Goal: Task Accomplishment & Management: Complete application form

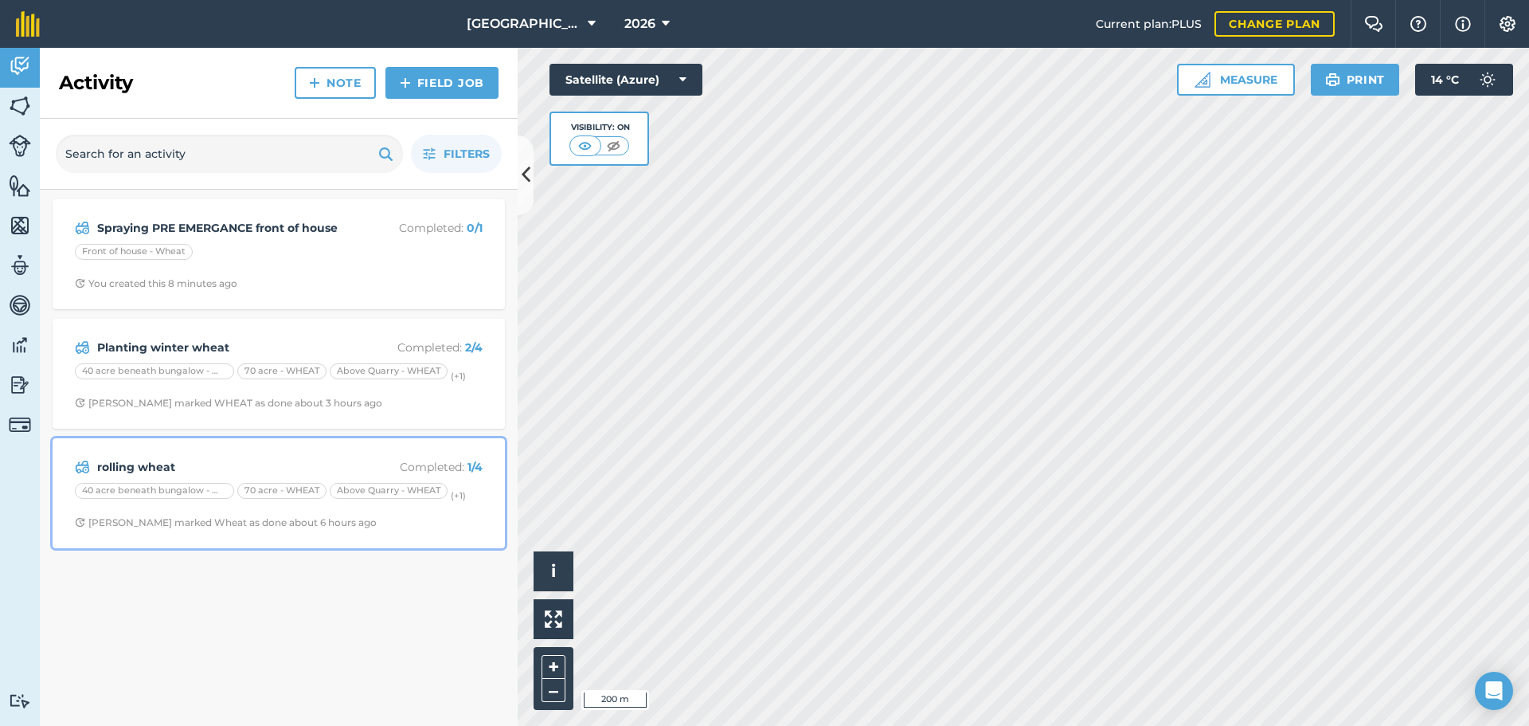
click at [269, 451] on div "rolling wheat Completed : 1 / 4 40 acre beneath bungalow - WHEAT 70 acre - WHEA…" at bounding box center [278, 493] width 433 height 91
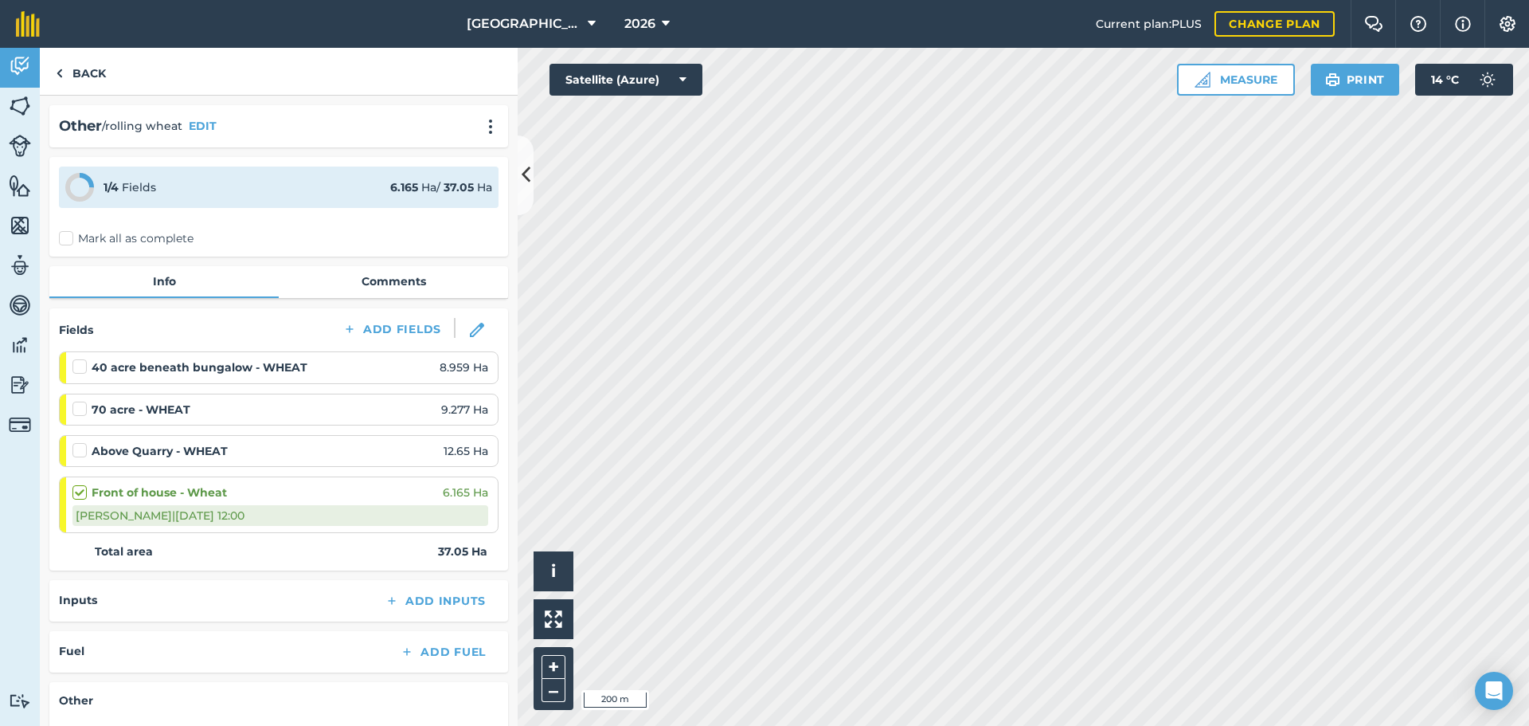
click at [80, 358] on label at bounding box center [81, 358] width 19 height 0
click at [80, 369] on input "checkbox" at bounding box center [77, 363] width 10 height 10
checkbox input "false"
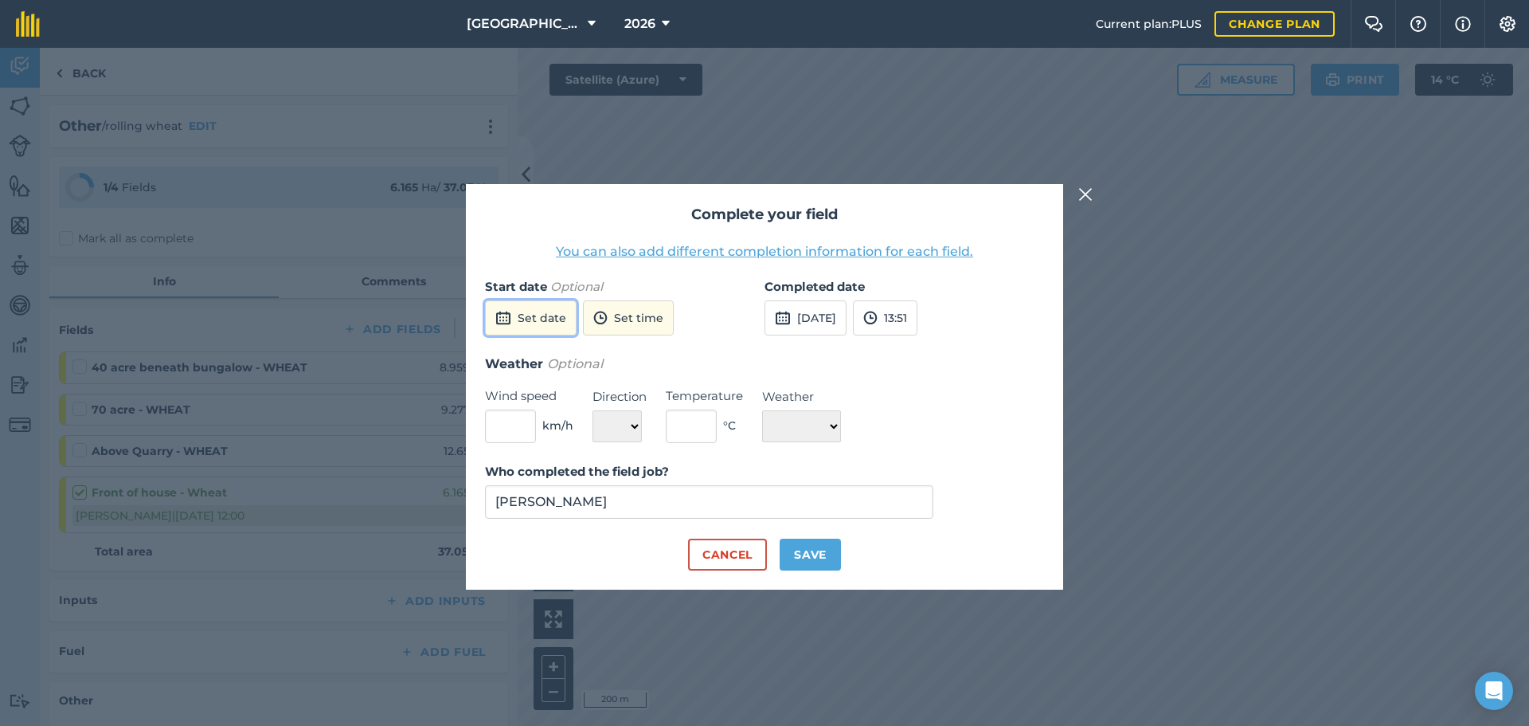
click at [522, 312] on button "Set date" at bounding box center [531, 317] width 92 height 35
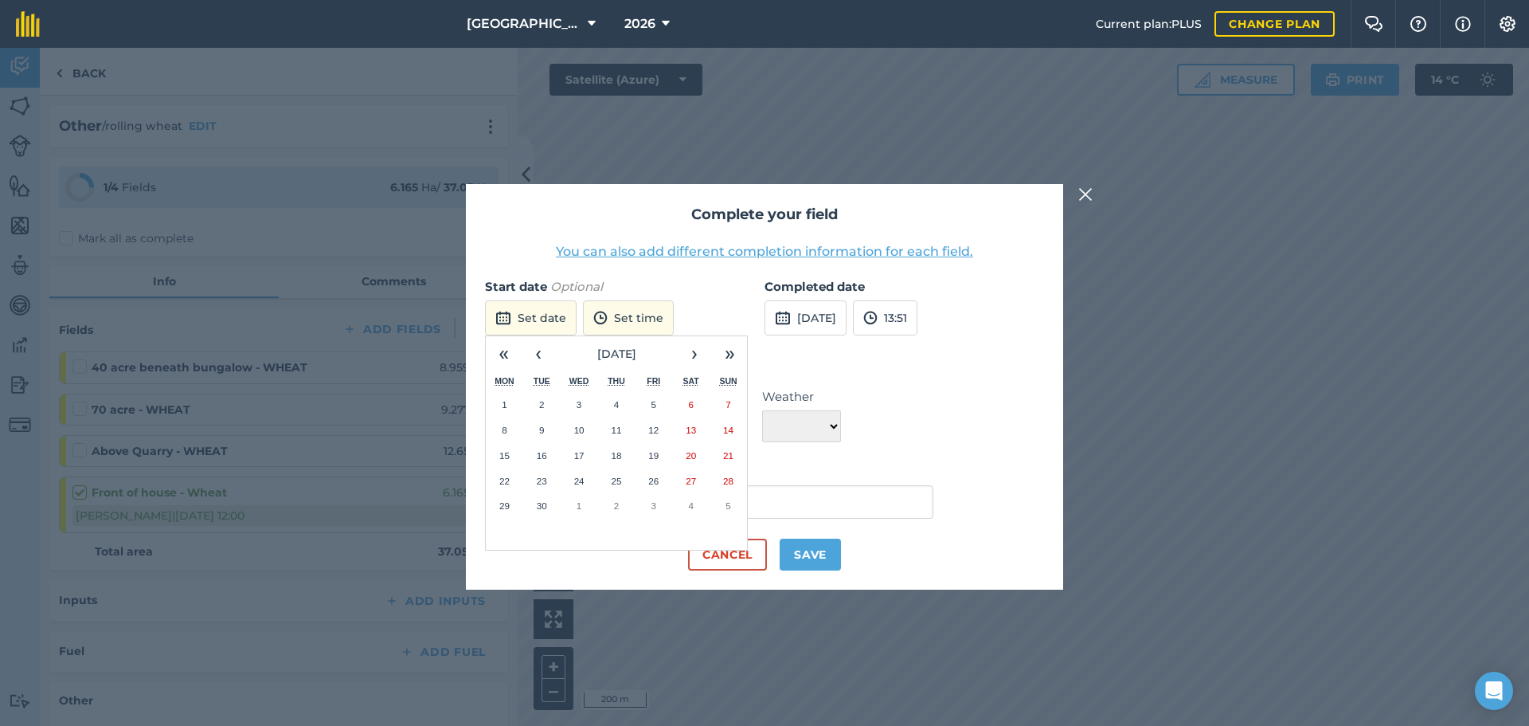
click at [538, 481] on abbr "23" at bounding box center [542, 481] width 10 height 10
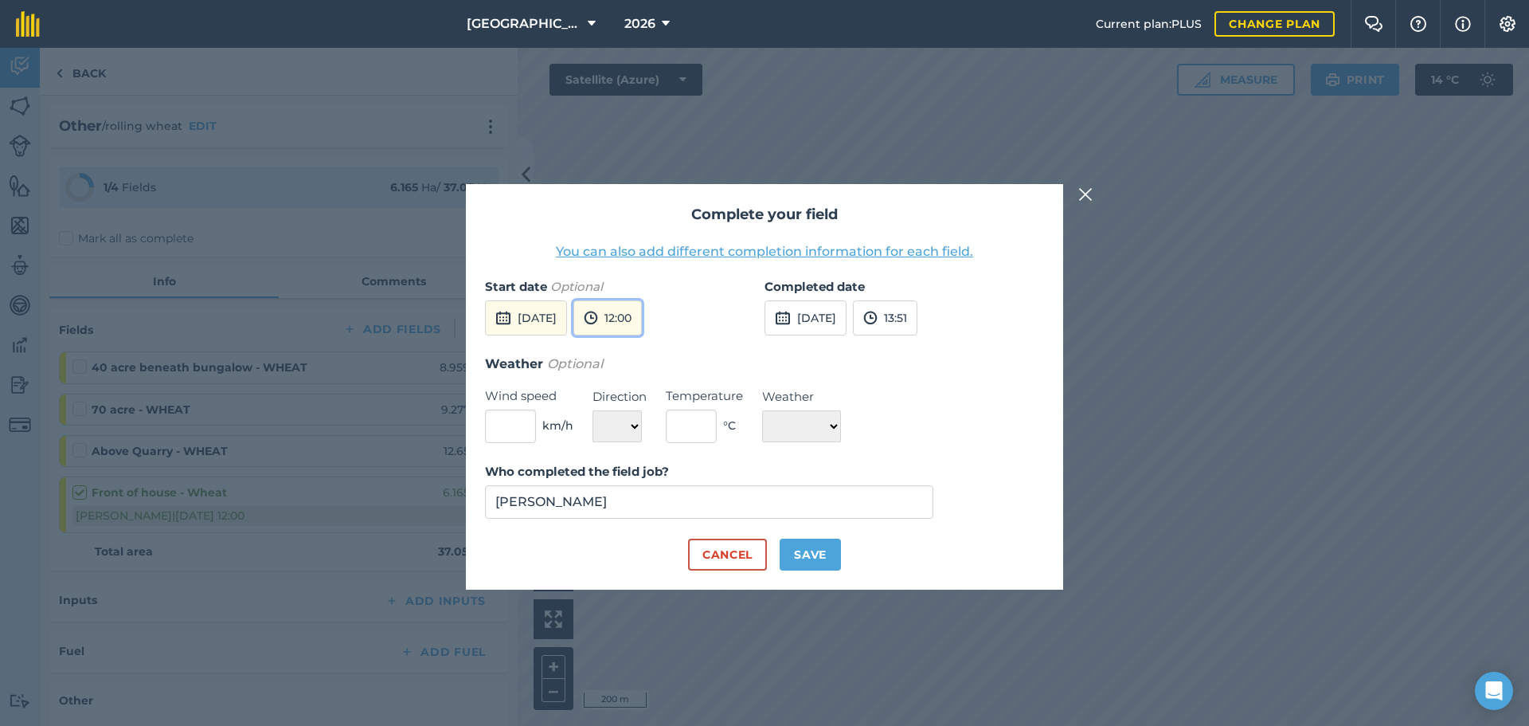
click at [642, 313] on button "12:00" at bounding box center [608, 317] width 69 height 35
click at [643, 369] on button "11:00" at bounding box center [611, 374] width 75 height 25
click at [878, 311] on img at bounding box center [870, 317] width 14 height 19
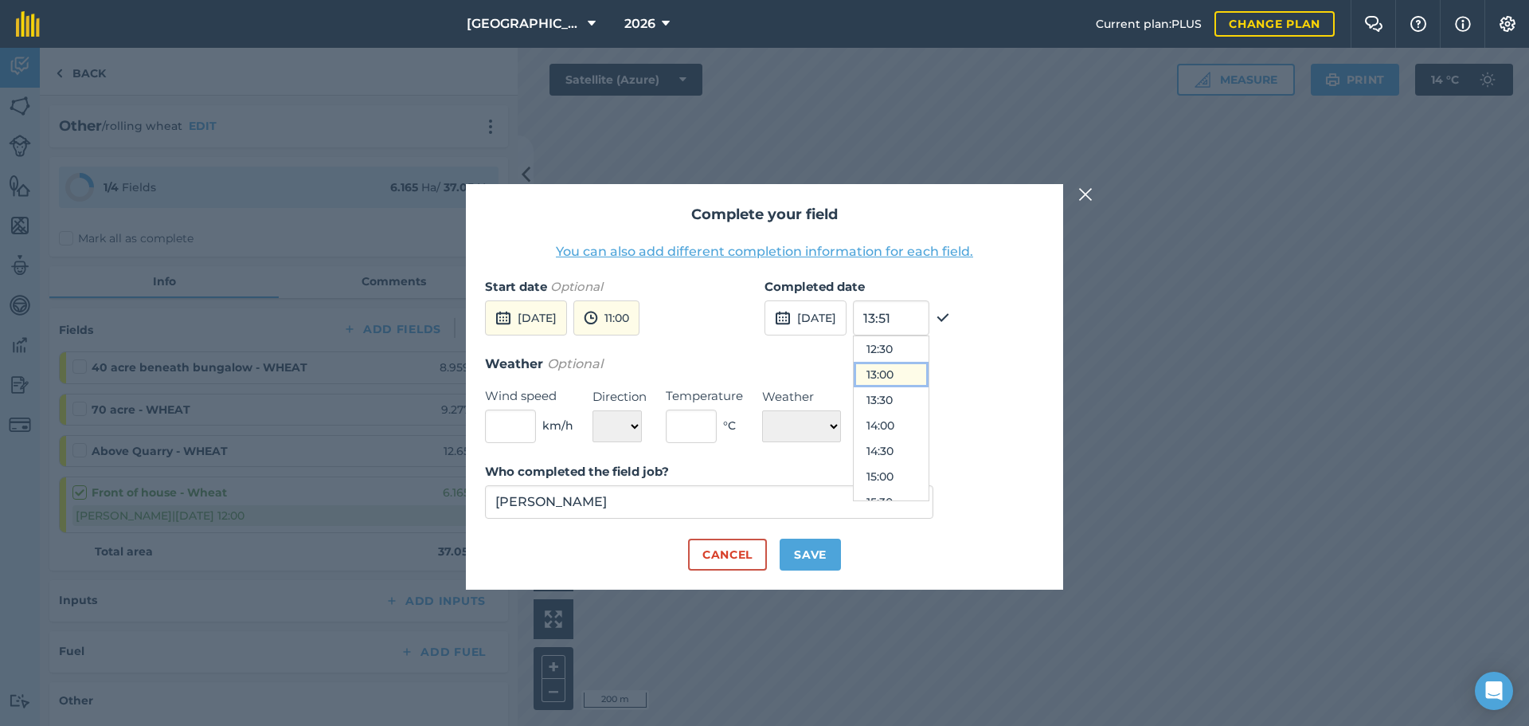
click at [929, 367] on button "13:00" at bounding box center [891, 374] width 75 height 25
click at [758, 507] on input "[PERSON_NAME]" at bounding box center [709, 501] width 448 height 33
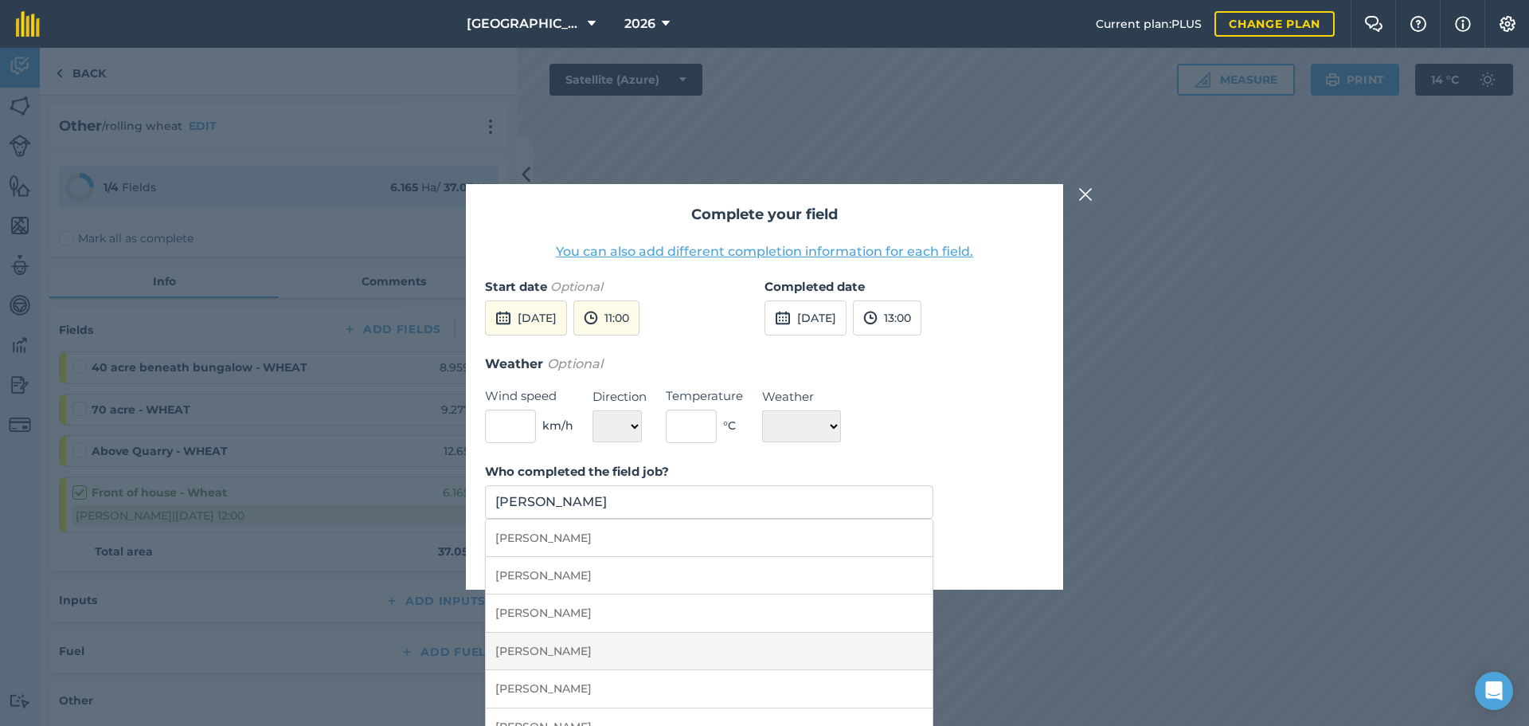
click at [685, 652] on li "[PERSON_NAME]" at bounding box center [709, 650] width 447 height 37
type input "[PERSON_NAME]"
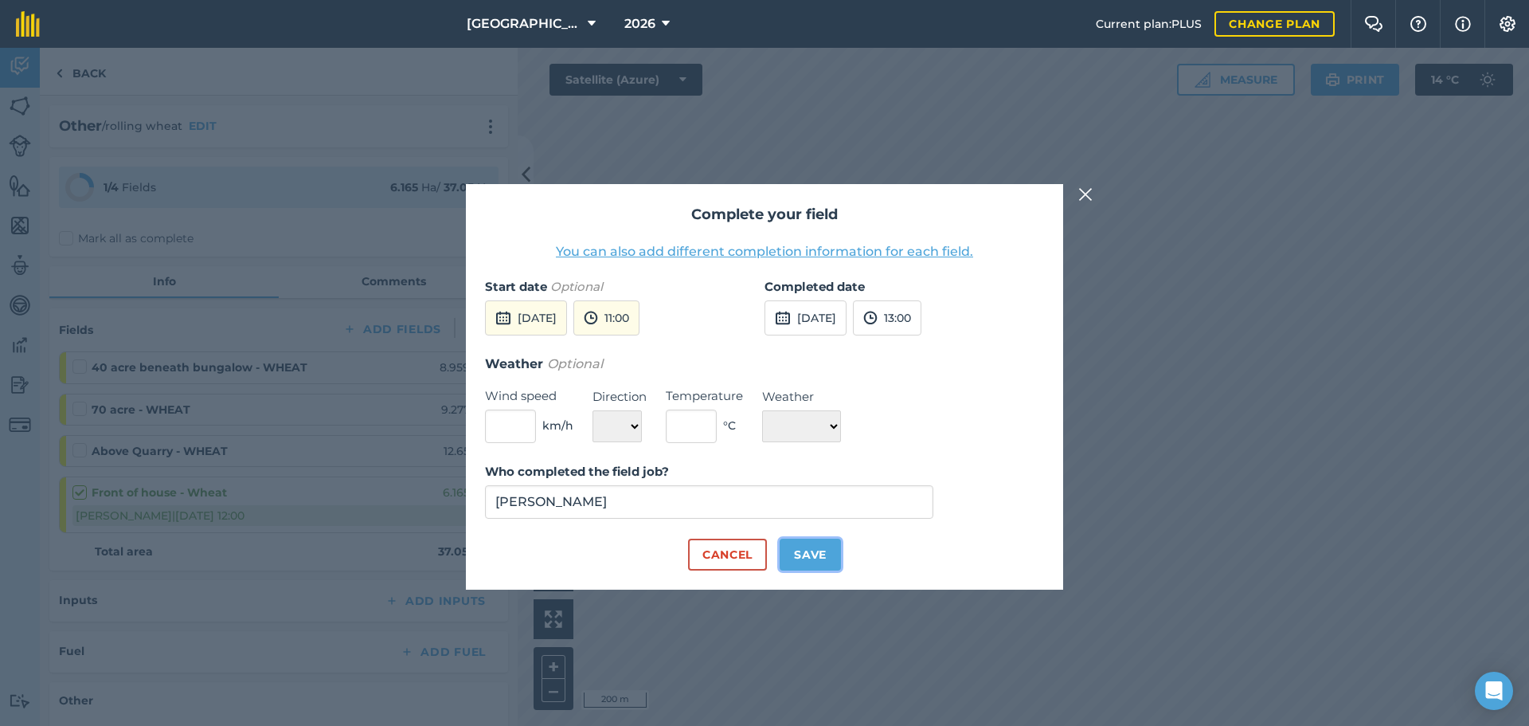
click at [788, 561] on button "Save" at bounding box center [810, 554] width 61 height 32
checkbox input "true"
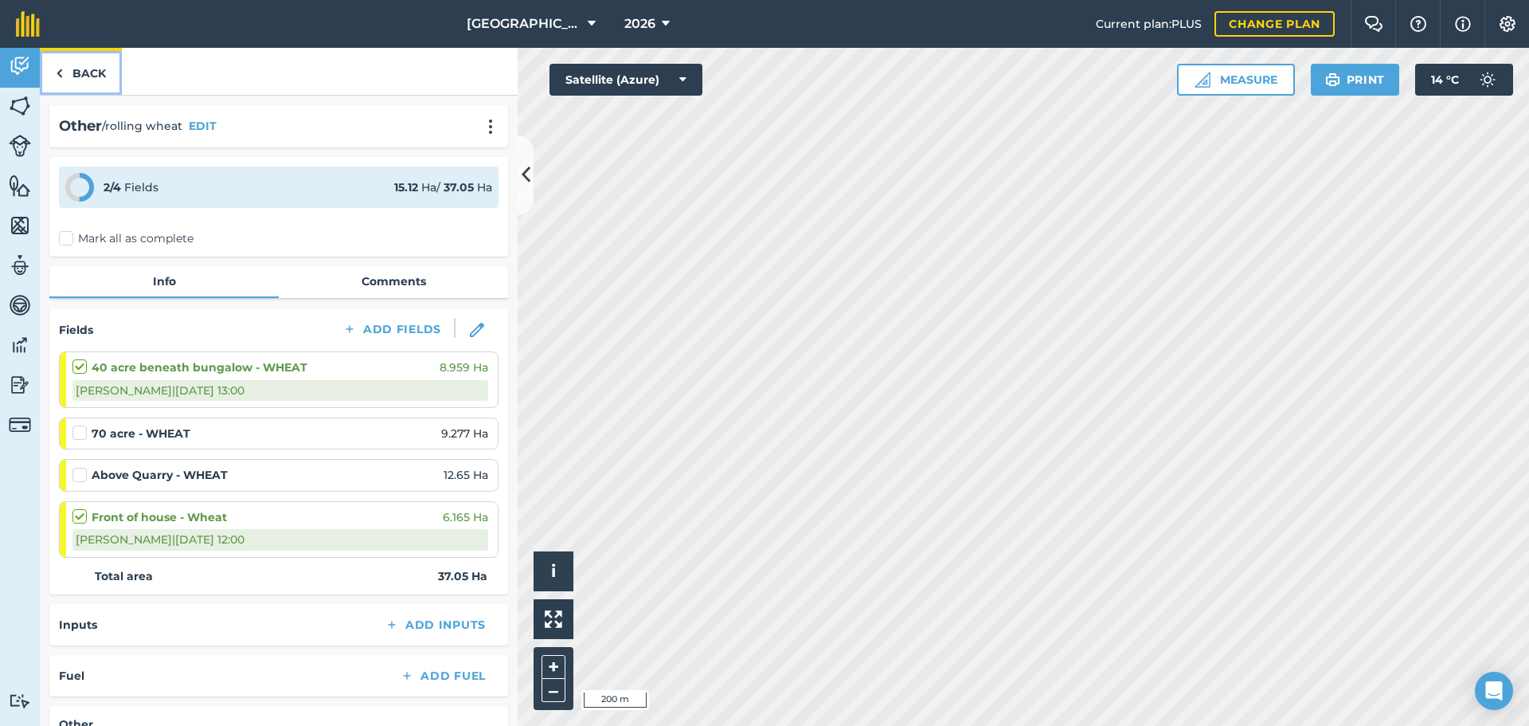
click at [69, 56] on link "Back" at bounding box center [81, 71] width 82 height 47
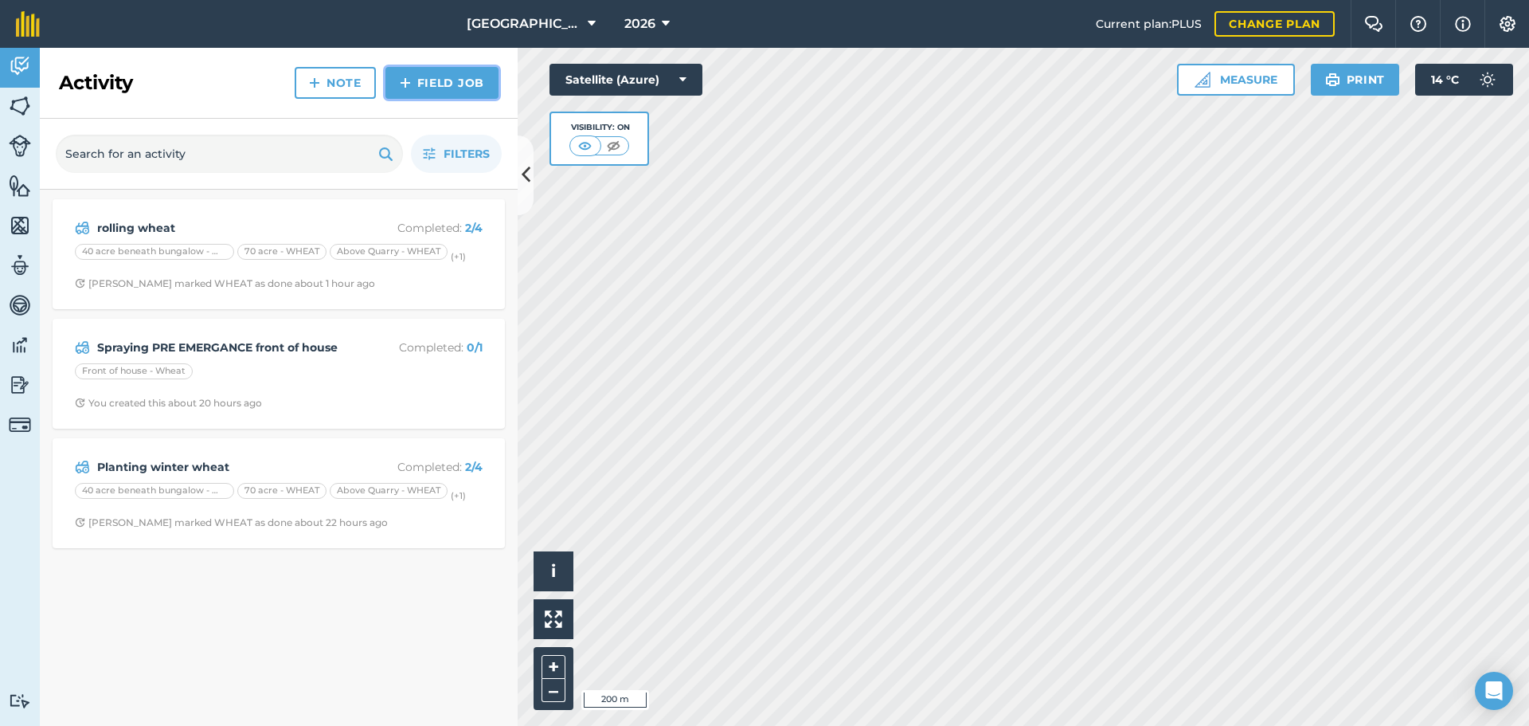
click at [445, 85] on link "Field Job" at bounding box center [442, 83] width 113 height 32
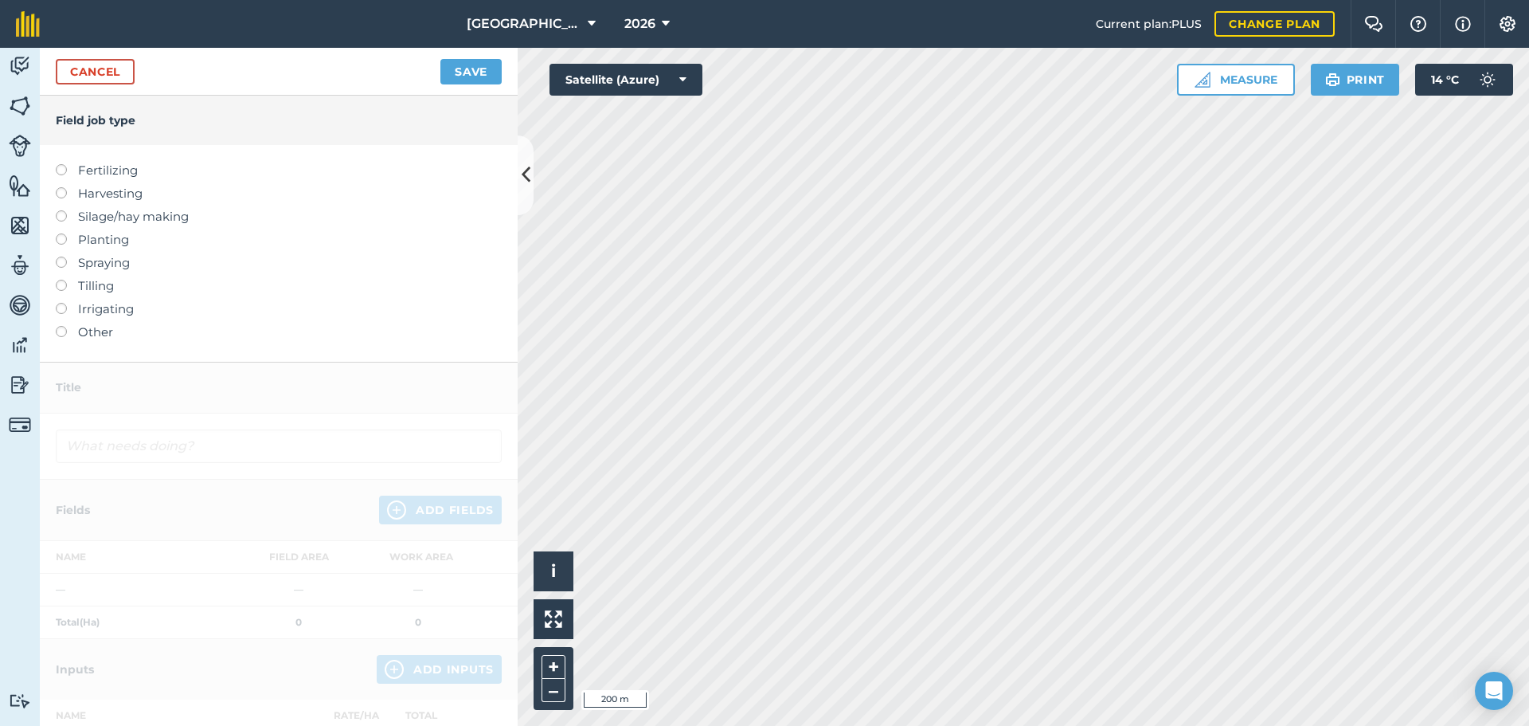
click at [80, 264] on label "Spraying" at bounding box center [279, 262] width 446 height 19
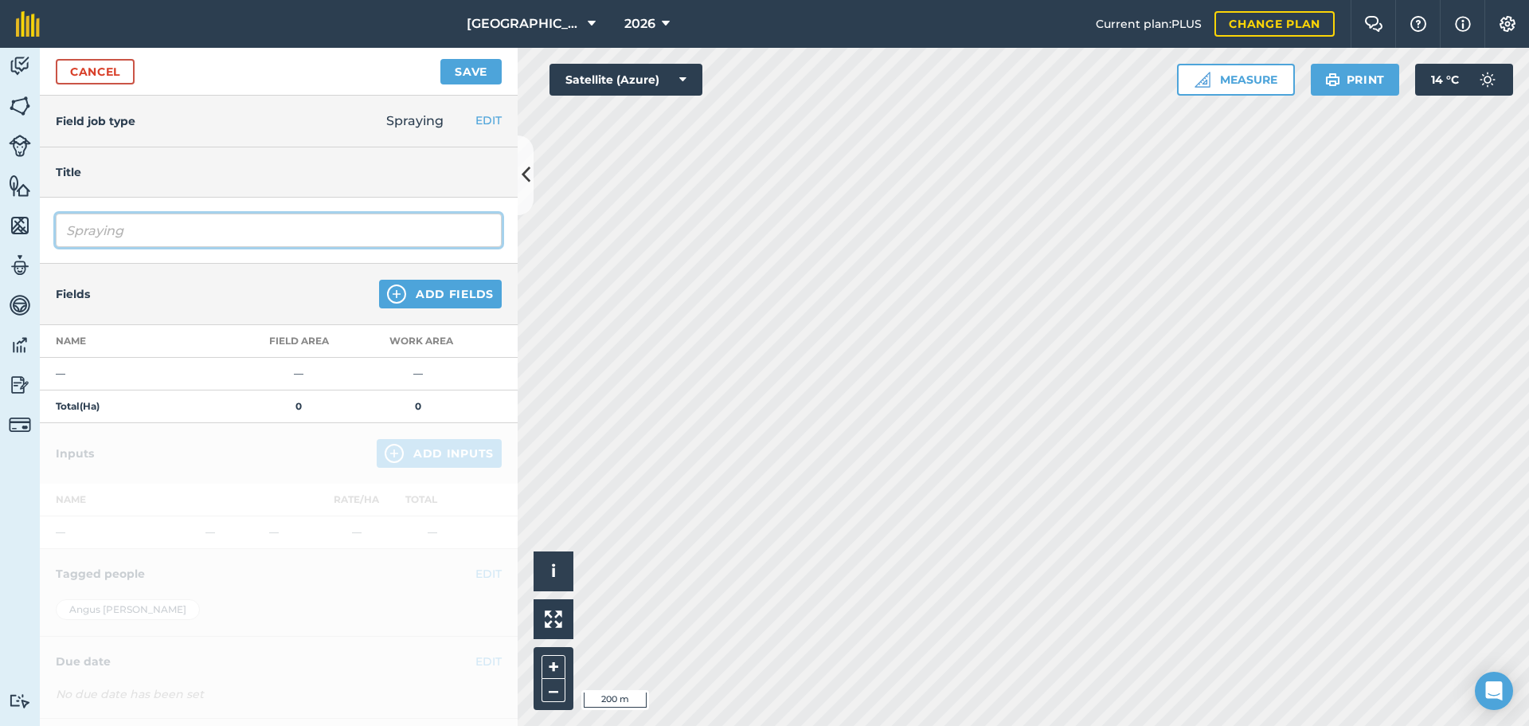
click at [137, 225] on input "Spraying" at bounding box center [279, 229] width 446 height 33
type input "Spraying PRE EMERGANCE beneath bungalow"
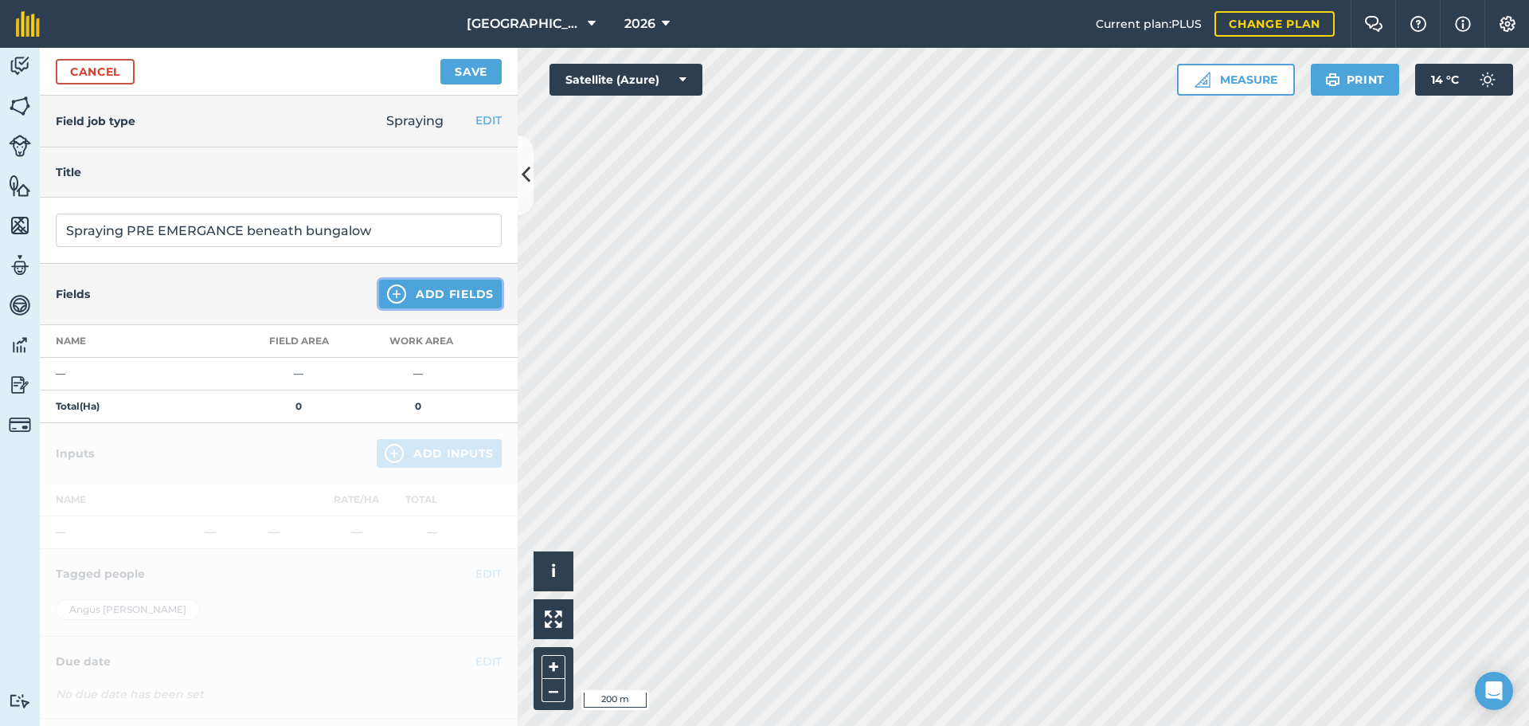
click at [405, 290] on button "Add Fields" at bounding box center [440, 294] width 123 height 29
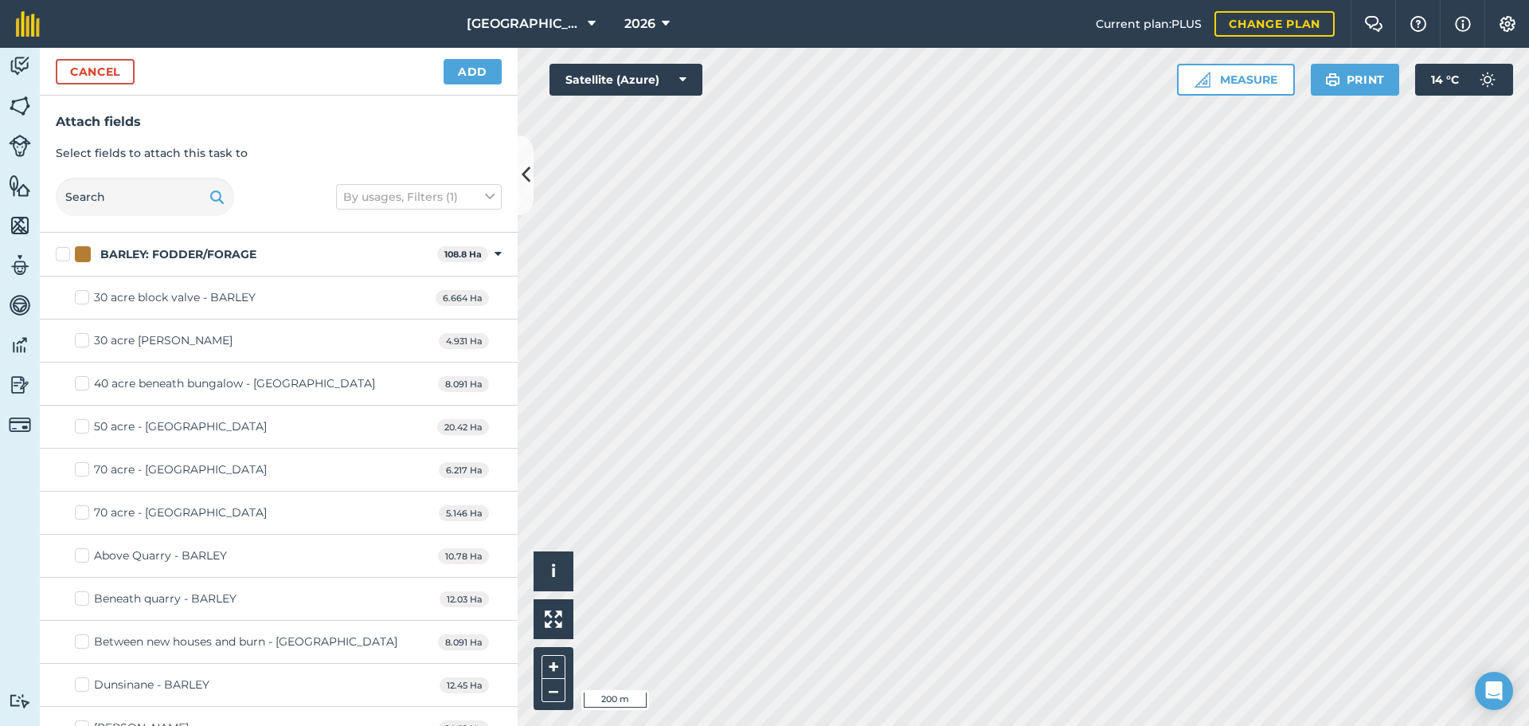
checkbox input "true"
click at [464, 67] on button "Add" at bounding box center [473, 71] width 58 height 25
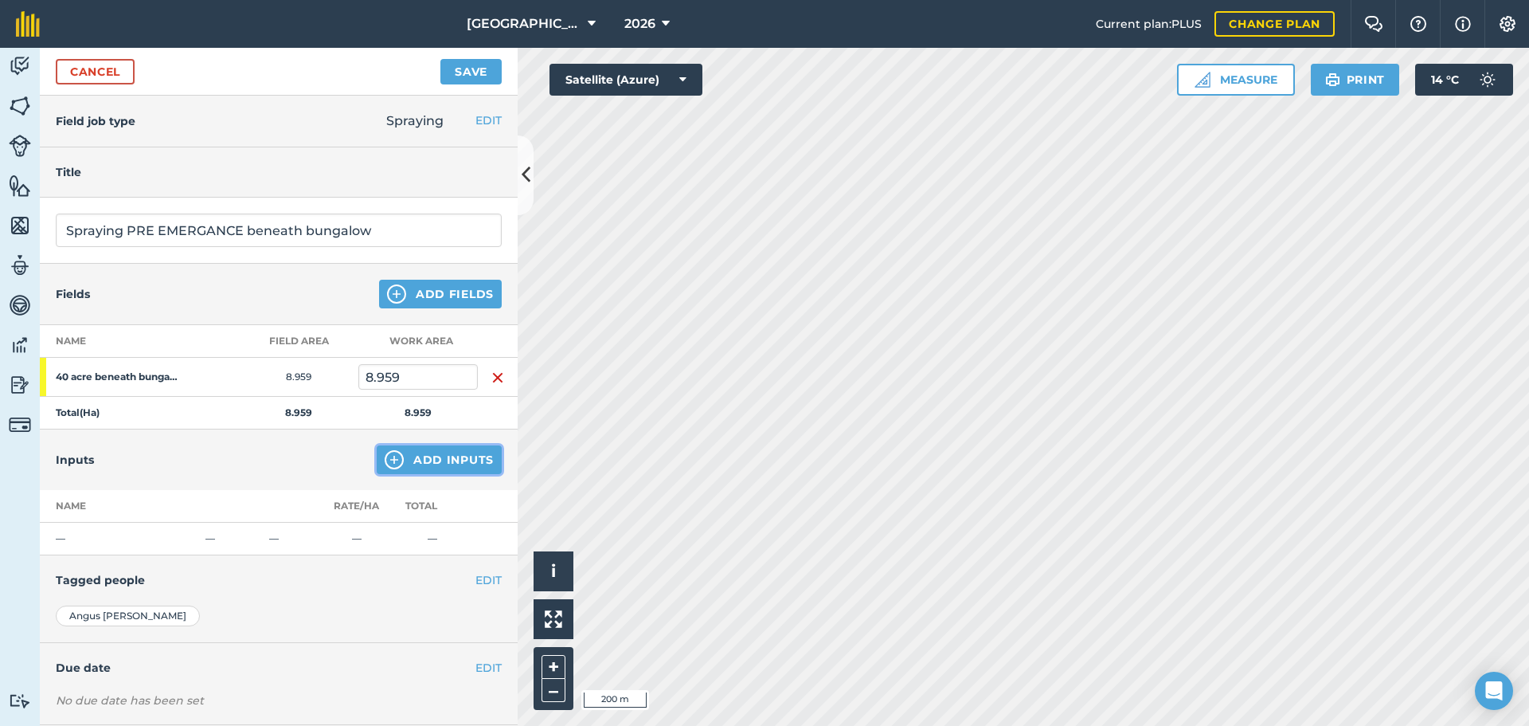
click at [403, 451] on button "Add Inputs" at bounding box center [439, 459] width 125 height 29
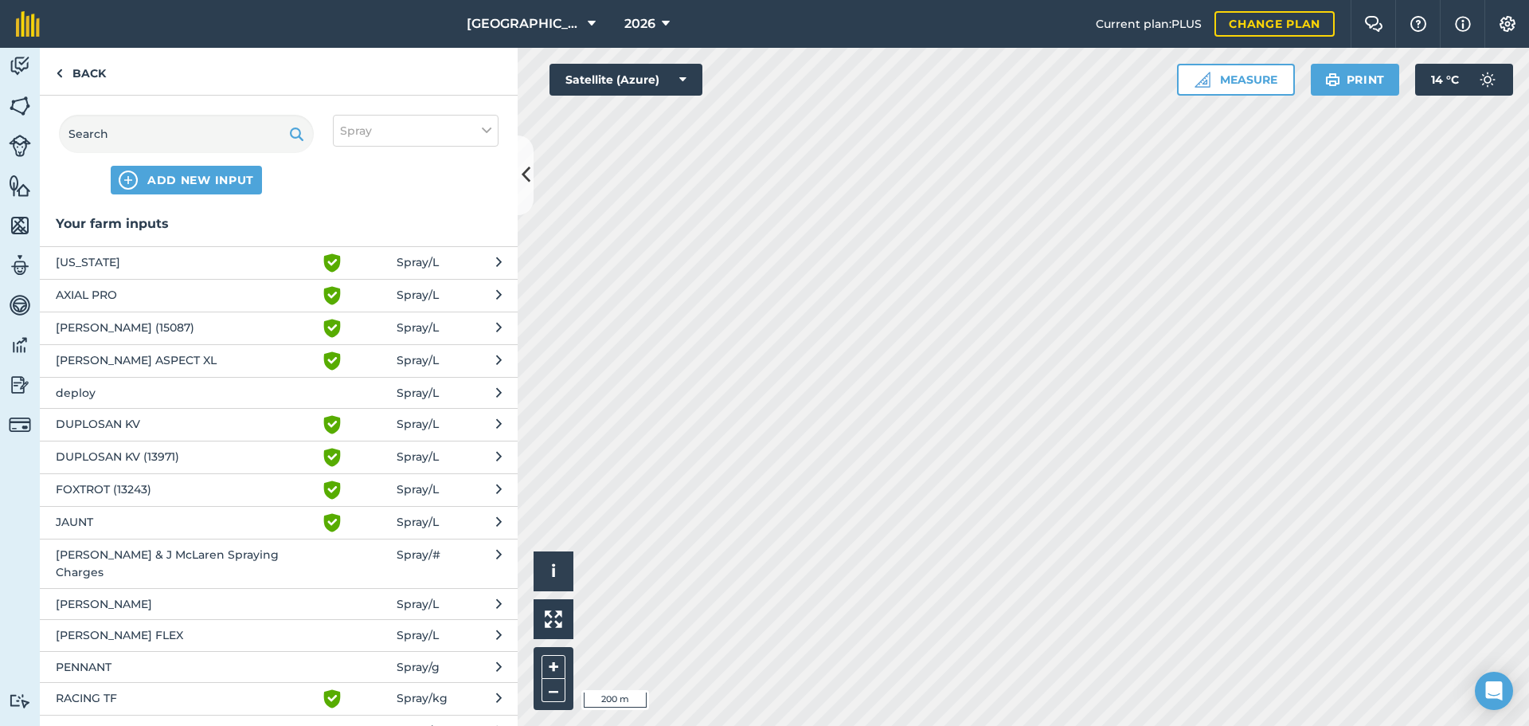
click at [144, 356] on span "[PERSON_NAME] ASPECT XL" at bounding box center [186, 360] width 260 height 19
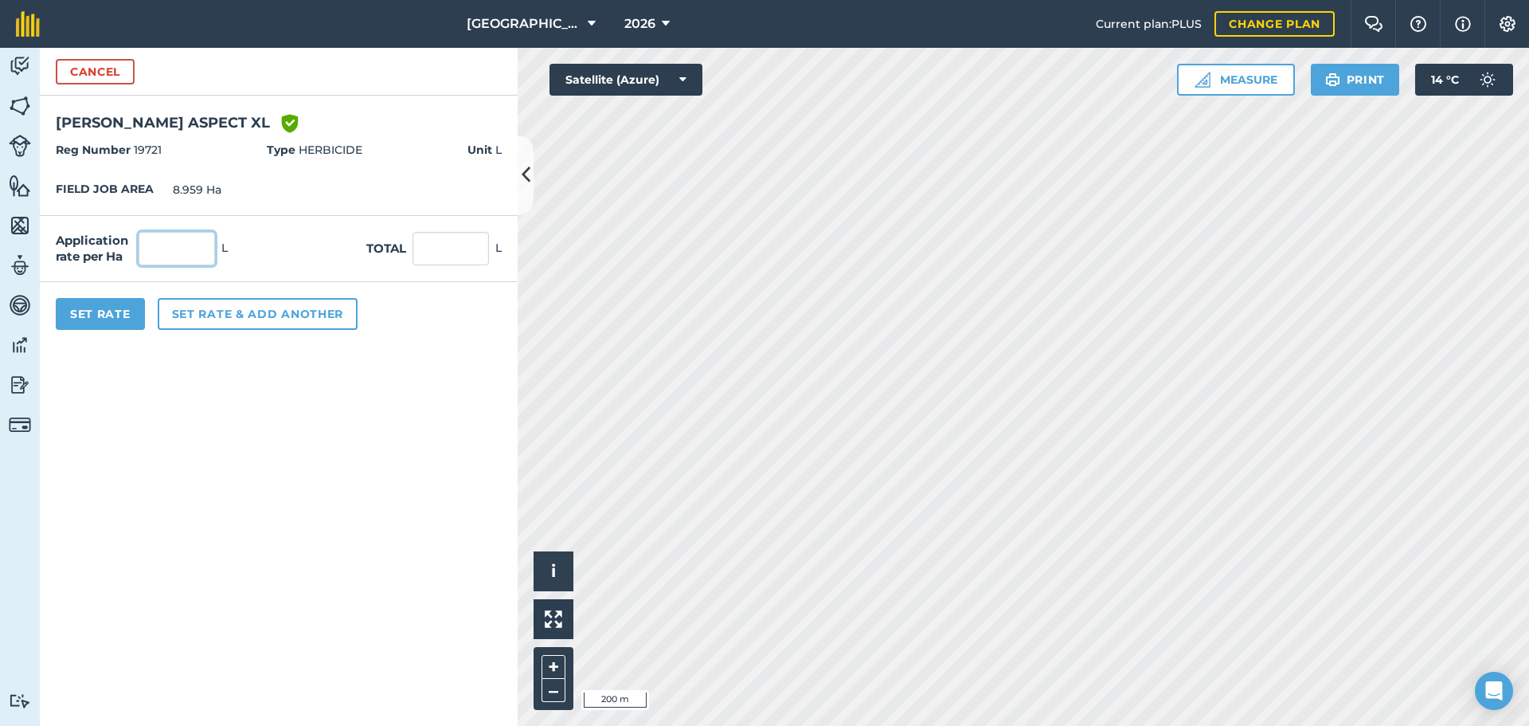
click at [164, 256] on input "text" at bounding box center [177, 248] width 76 height 33
type input "0.549"
type input "4.918"
click at [107, 307] on button "Set Rate" at bounding box center [100, 314] width 89 height 32
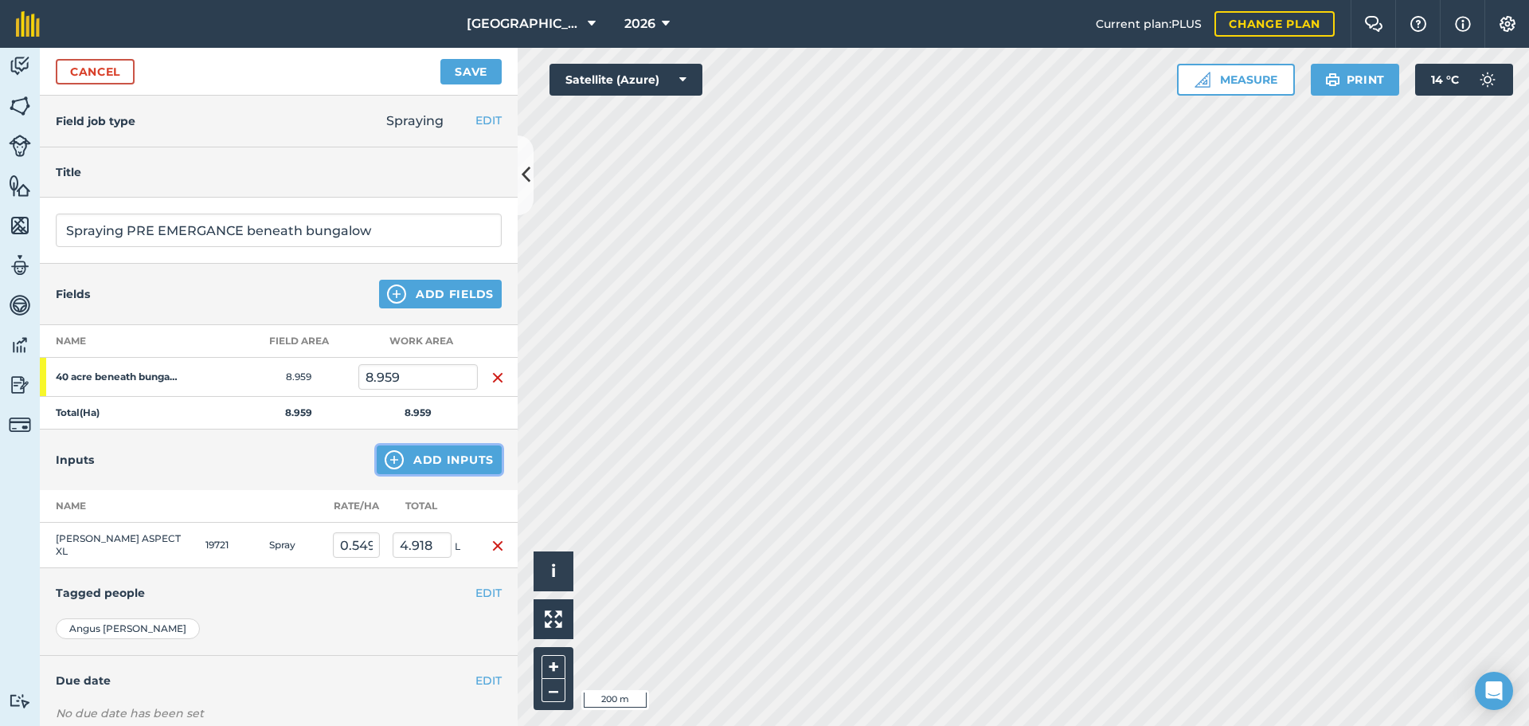
click at [455, 468] on button "Add Inputs" at bounding box center [439, 459] width 125 height 29
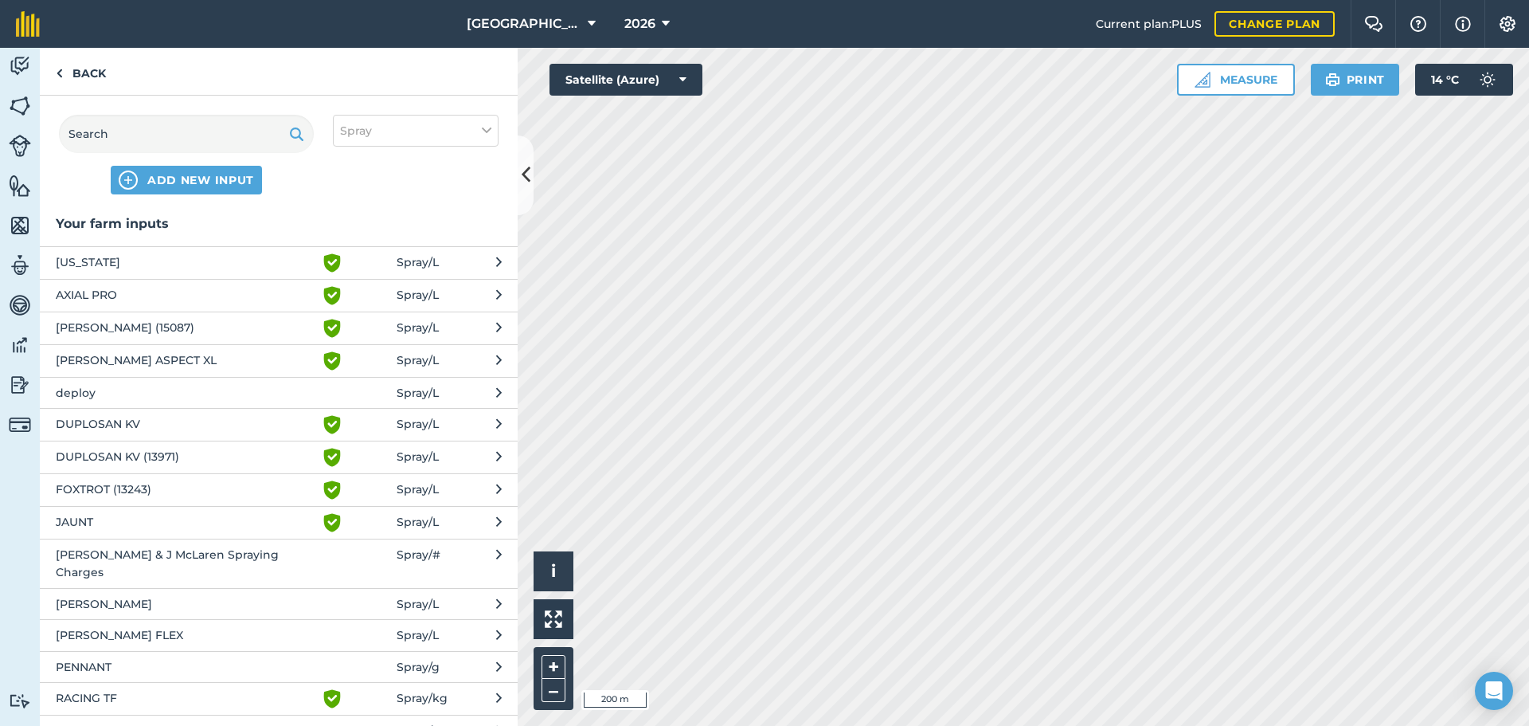
click at [205, 393] on span "deploy" at bounding box center [186, 393] width 260 height 18
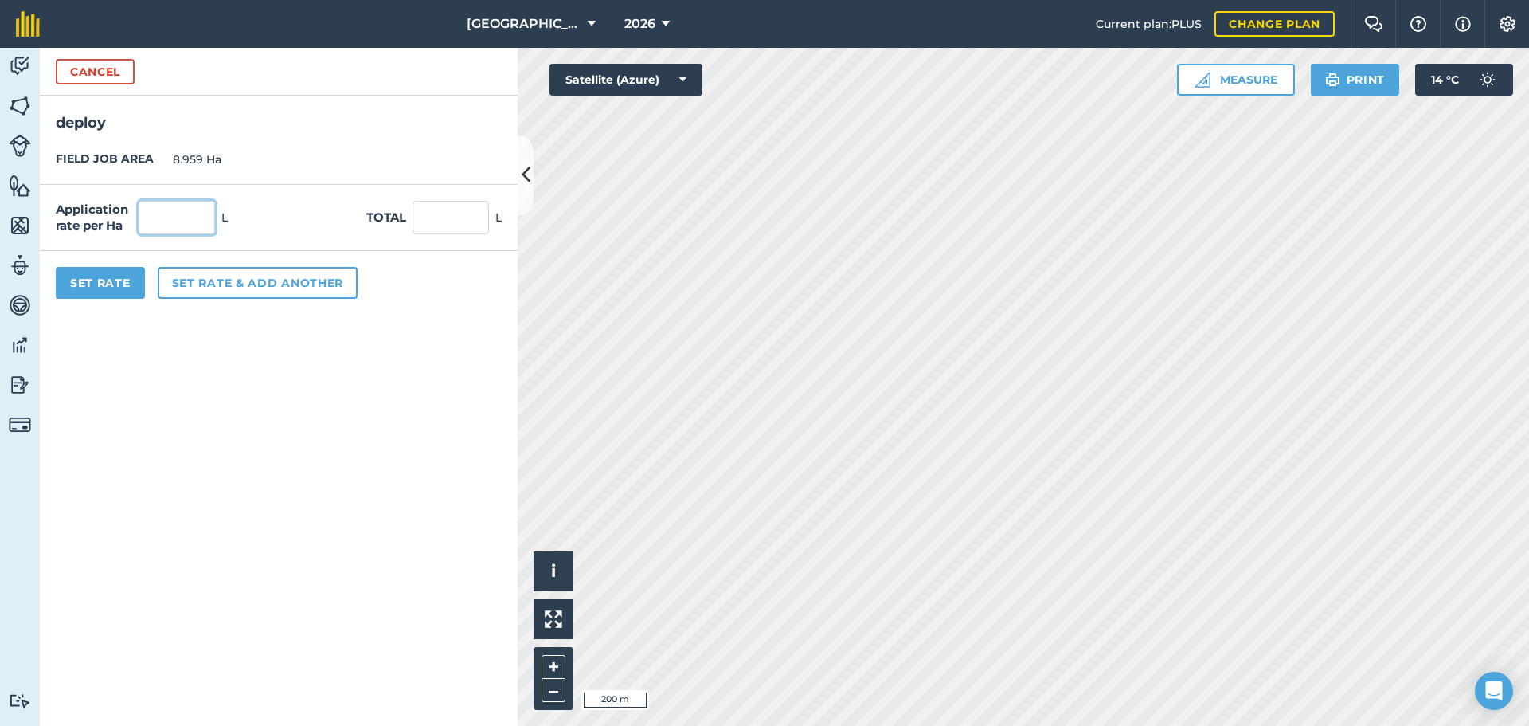
click at [185, 222] on input "text" at bounding box center [177, 217] width 76 height 33
type input "0.274"
type input "2.455"
click at [103, 282] on button "Set Rate" at bounding box center [100, 283] width 89 height 32
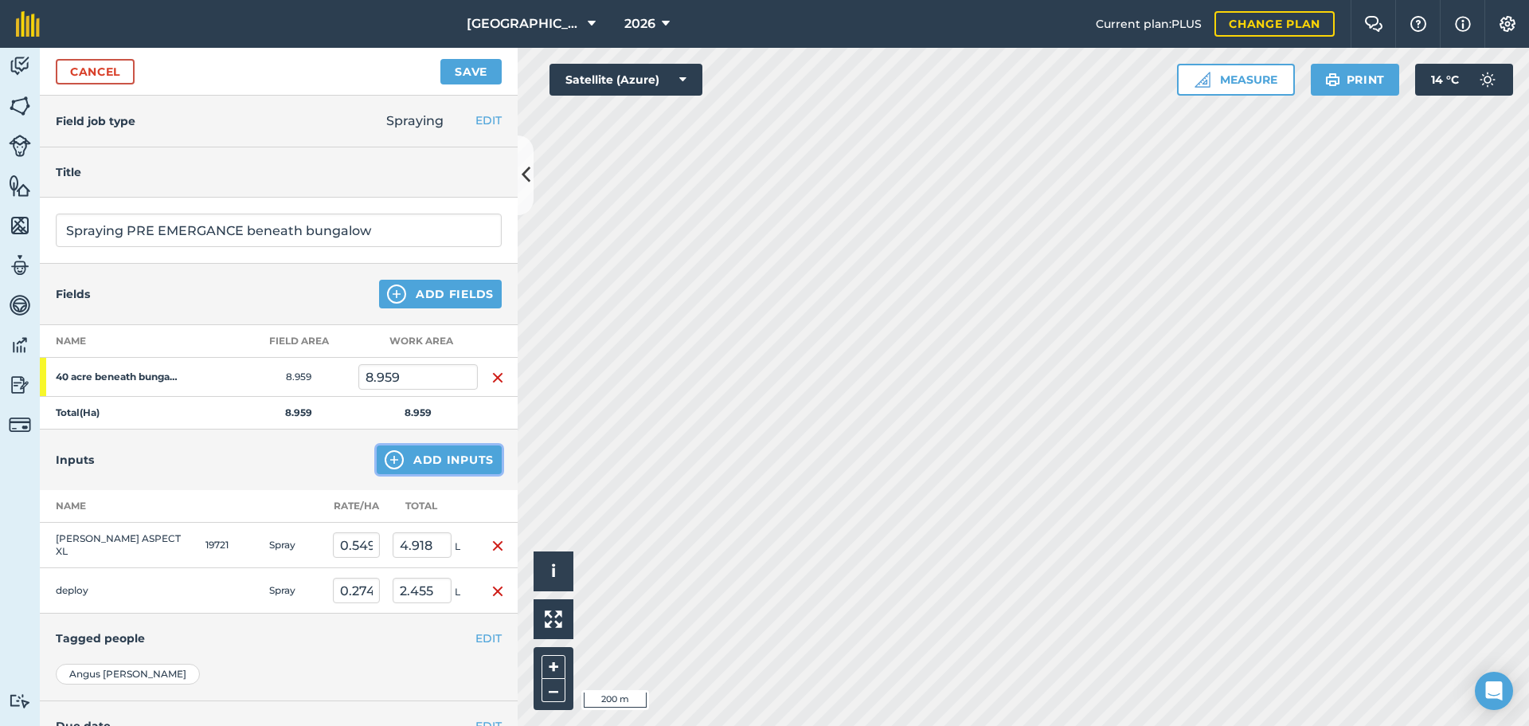
click at [409, 454] on button "Add Inputs" at bounding box center [439, 459] width 125 height 29
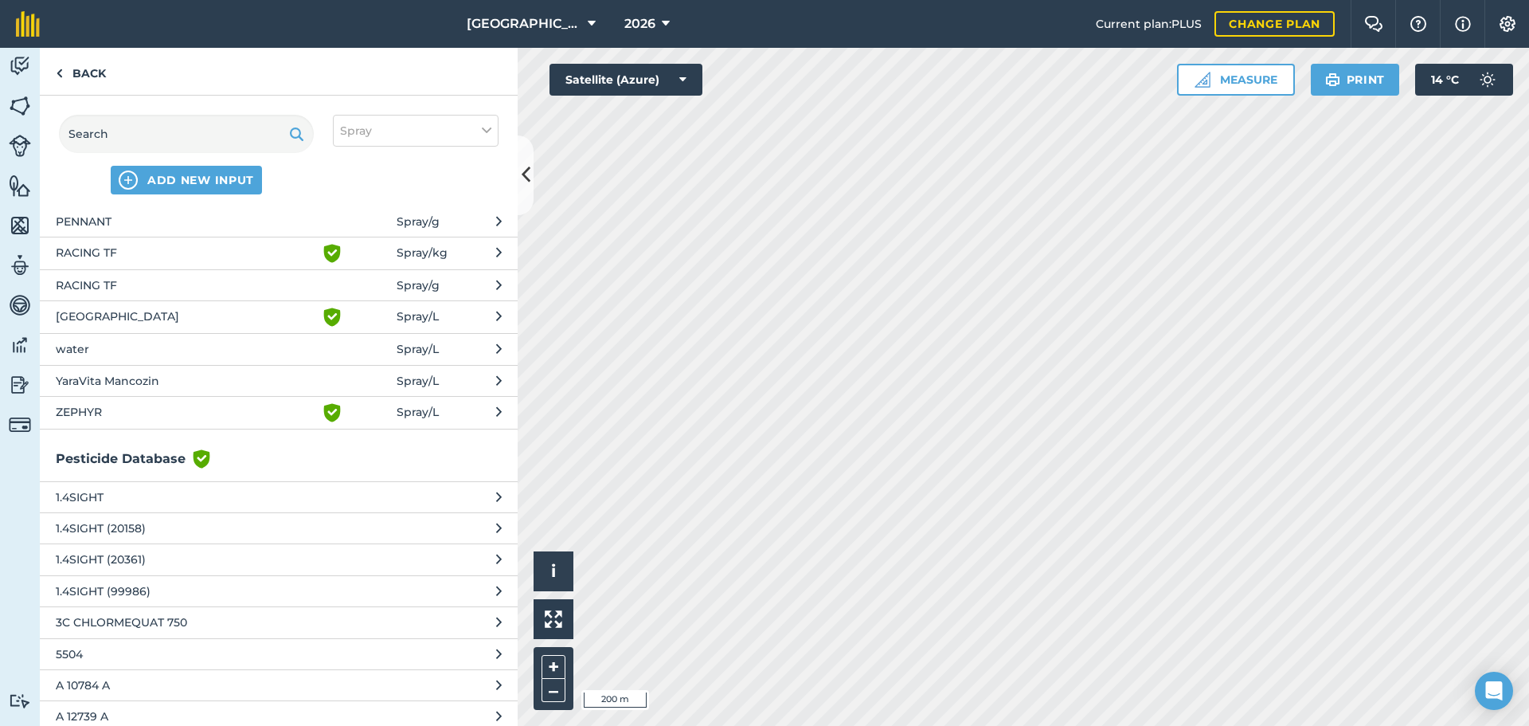
scroll to position [448, 0]
click at [326, 331] on button "water Spray / L" at bounding box center [279, 346] width 478 height 31
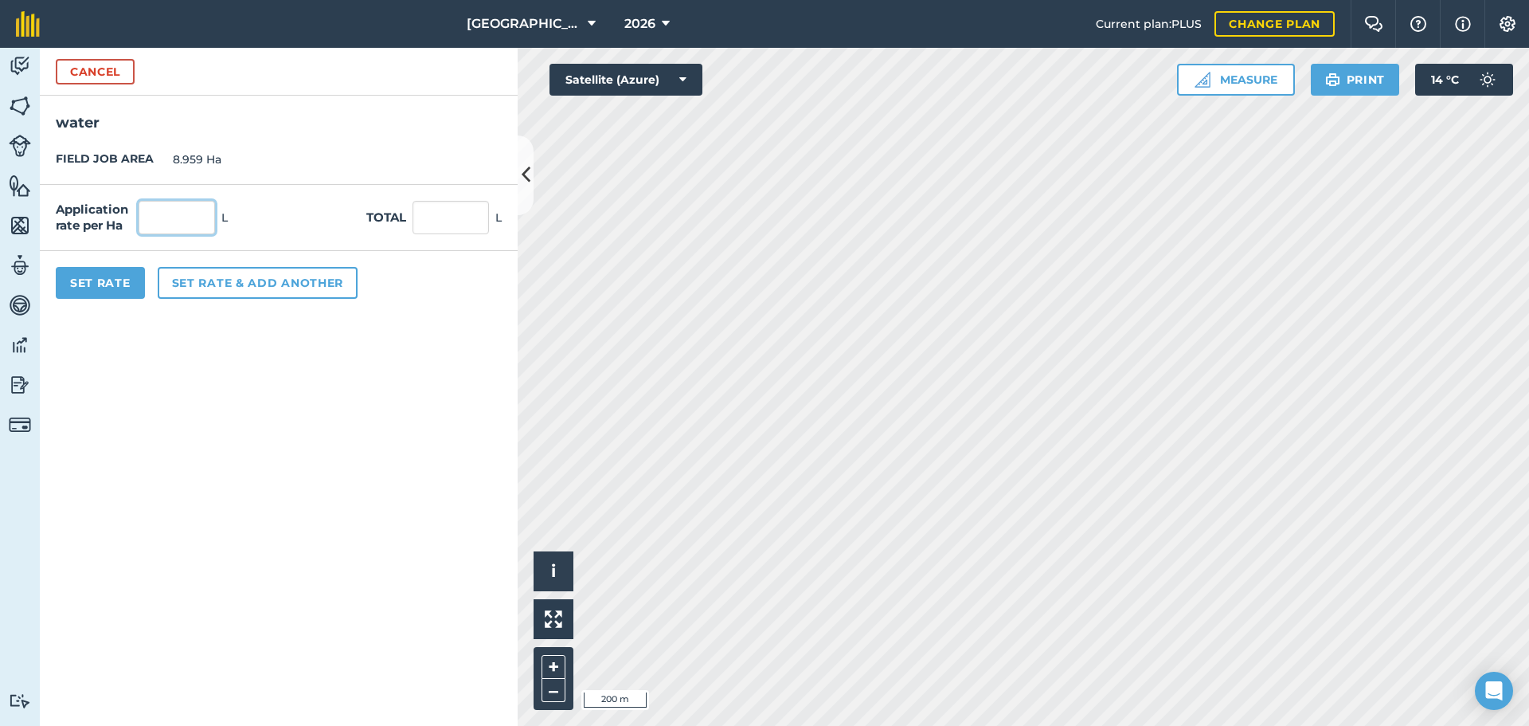
click at [171, 221] on input "text" at bounding box center [177, 217] width 76 height 33
type input "200"
type input "1,791.8"
click at [120, 286] on button "Set Rate" at bounding box center [100, 283] width 89 height 32
